Goal: Task Accomplishment & Management: Manage account settings

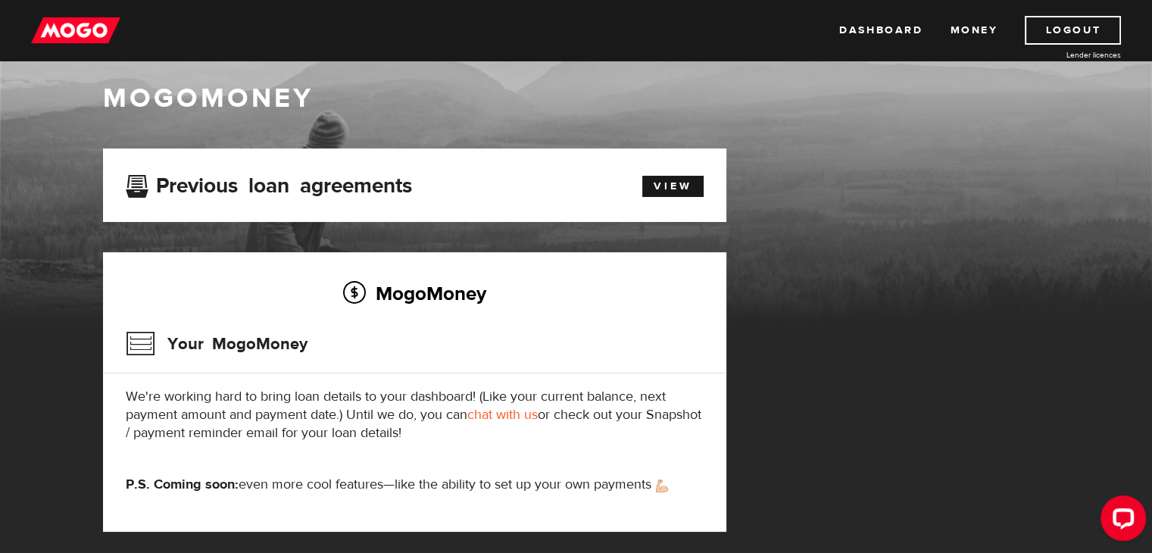
scroll to position [18, 0]
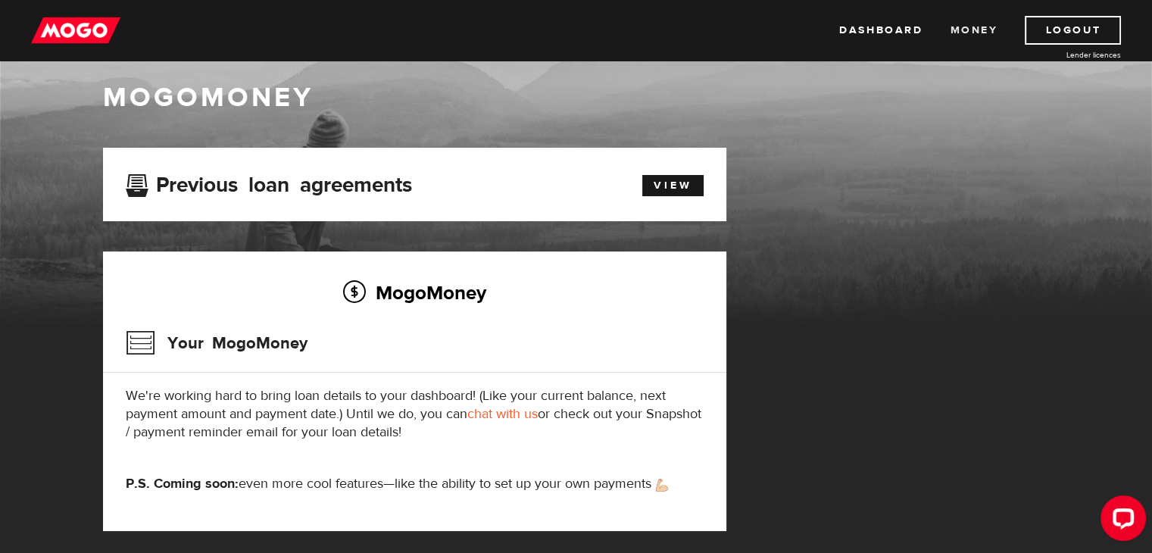
click at [971, 29] on link "Money" at bounding box center [974, 30] width 48 height 29
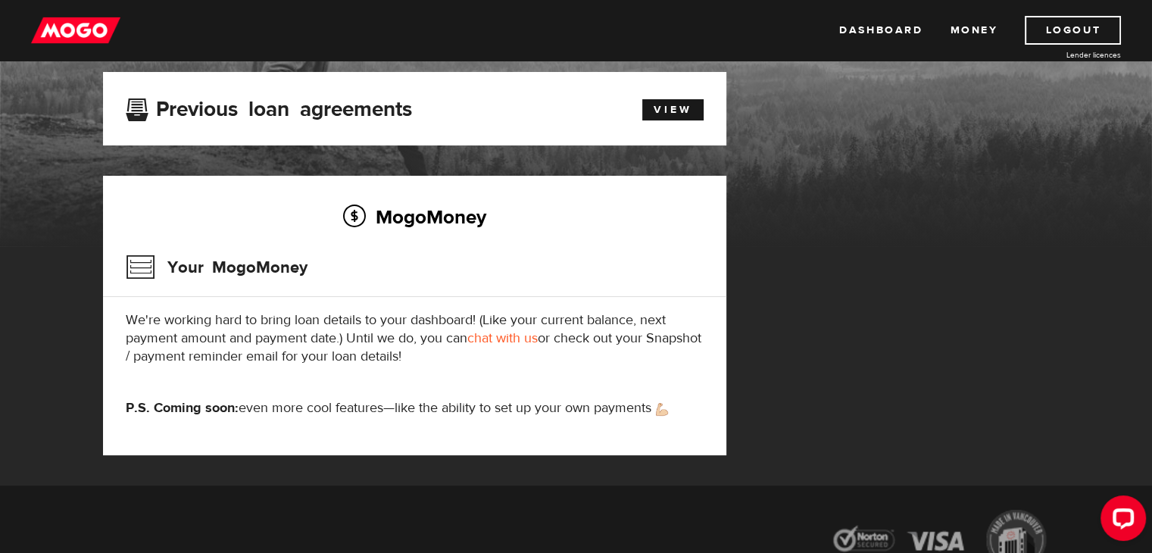
scroll to position [91, 0]
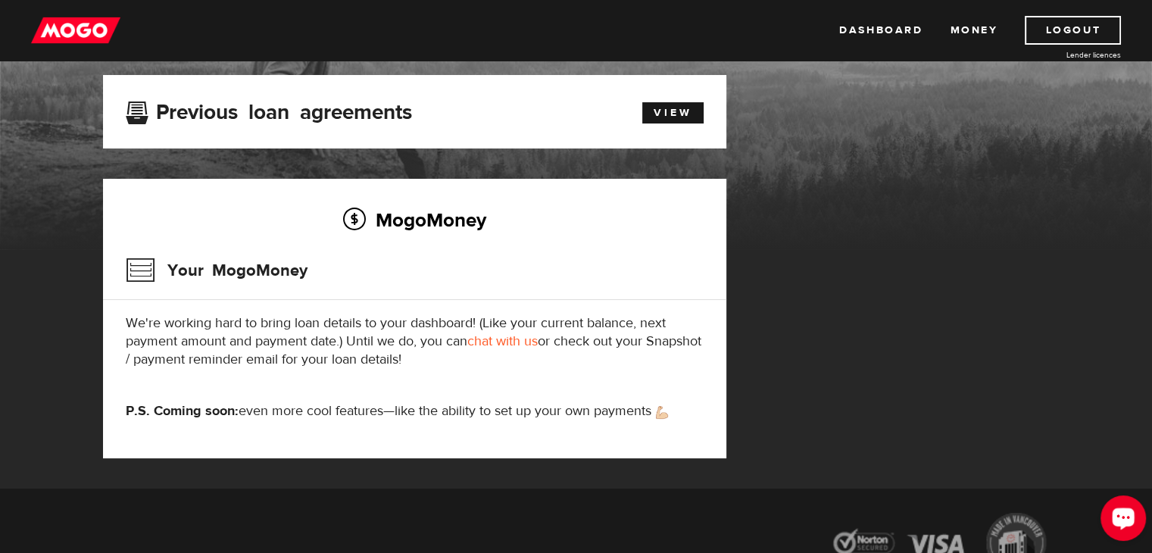
click at [1108, 511] on button "Open LiveChat chat widget" at bounding box center [1123, 517] width 45 height 45
click at [1076, 34] on link "Logout" at bounding box center [1073, 30] width 96 height 29
